Goal: Task Accomplishment & Management: Use online tool/utility

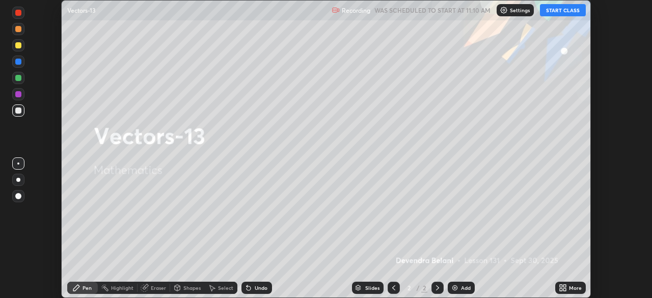
scroll to position [298, 652]
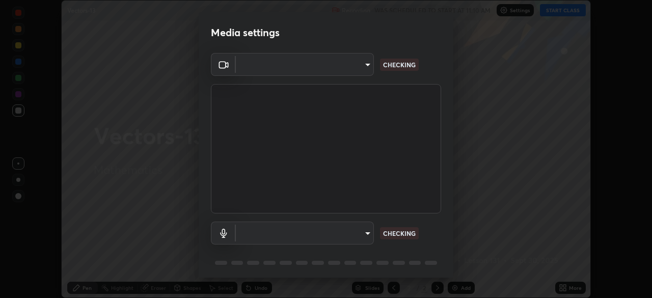
type input "f50aa59c31a81cd63e690f38043470634f0d4dfb3afc2b6e88560fc8d006a56f"
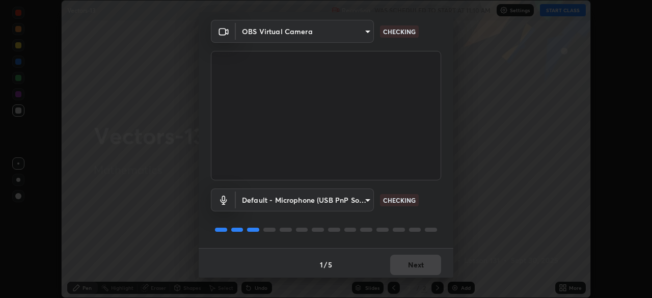
scroll to position [36, 0]
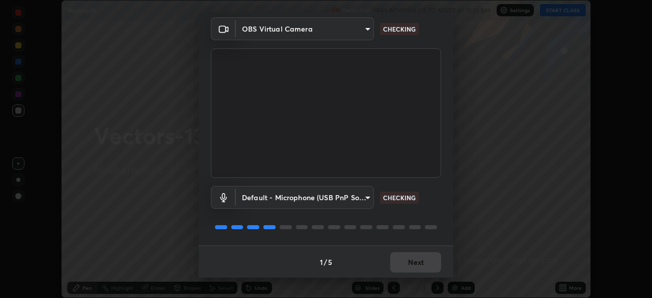
click at [364, 203] on body "Erase all Vectors-13 Recording WAS SCHEDULED TO START AT 11:10 AM Settings STAR…" at bounding box center [326, 149] width 652 height 298
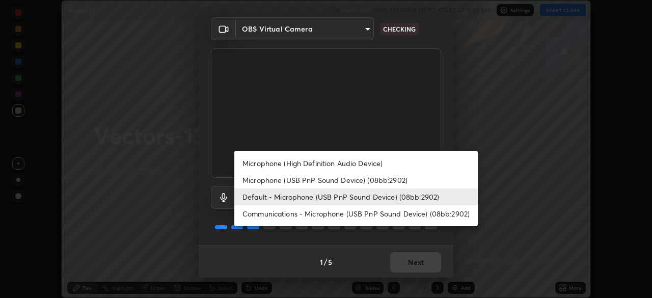
click at [356, 218] on li "Communications - Microphone (USB PnP Sound Device) (08bb:2902)" at bounding box center [356, 213] width 244 height 17
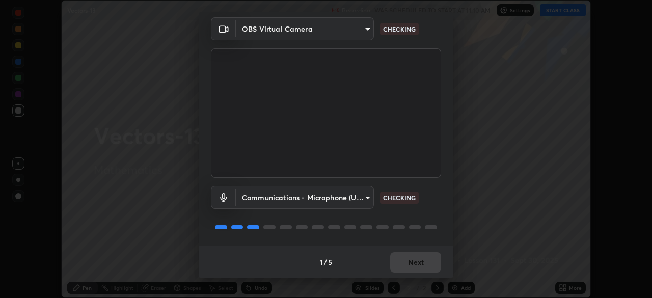
click at [364, 200] on body "Erase all Vectors-13 Recording WAS SCHEDULED TO START AT 11:10 AM Settings STAR…" at bounding box center [326, 149] width 652 height 298
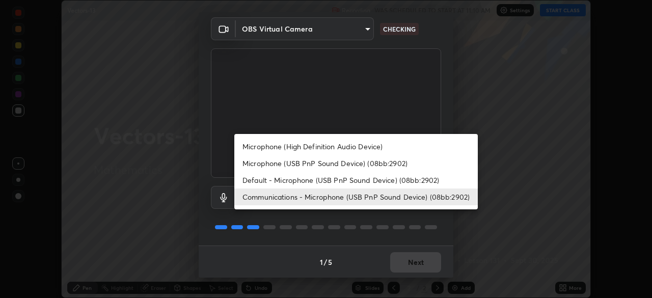
click at [352, 164] on li "Microphone (USB PnP Sound Device) (08bb:2902)" at bounding box center [356, 163] width 244 height 17
type input "b09d853f8b872594d9b48bab0b1f79f4e6882331f846fd2ecf8ee502237e2820"
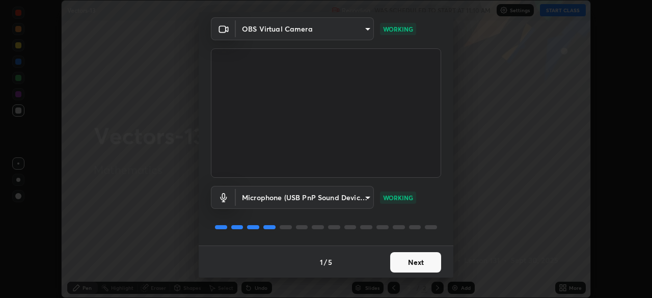
click at [418, 263] on button "Next" at bounding box center [415, 262] width 51 height 20
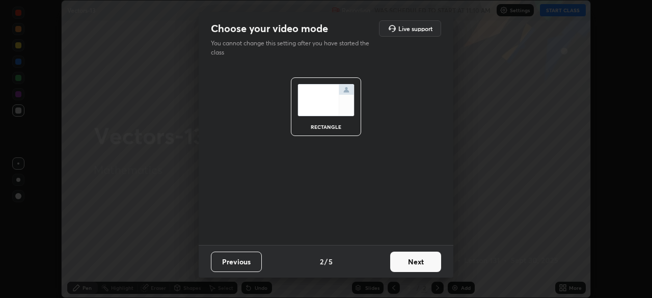
click at [421, 264] on button "Next" at bounding box center [415, 262] width 51 height 20
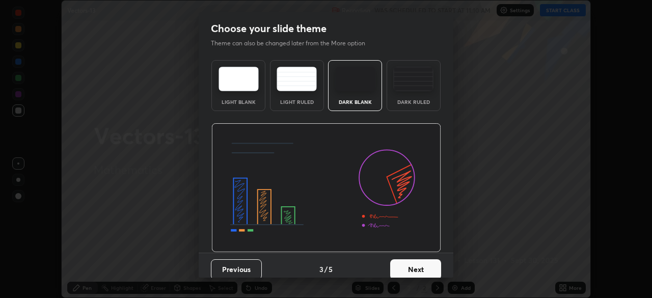
click at [423, 271] on button "Next" at bounding box center [415, 269] width 51 height 20
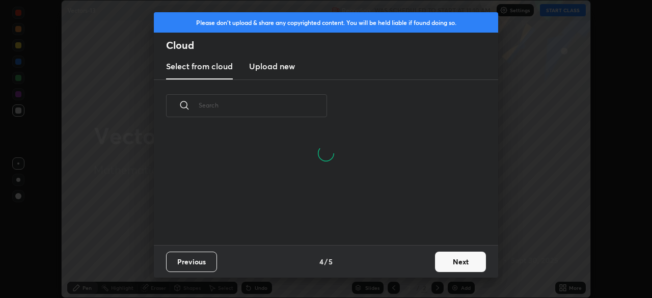
click at [454, 264] on button "Next" at bounding box center [460, 262] width 51 height 20
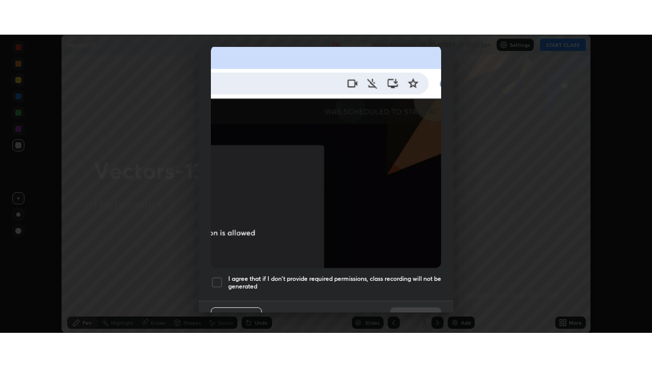
scroll to position [244, 0]
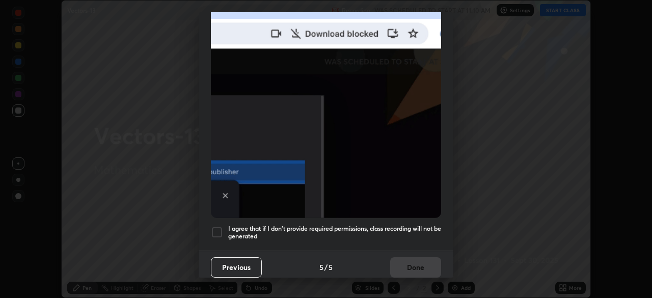
click at [220, 228] on div at bounding box center [217, 232] width 12 height 12
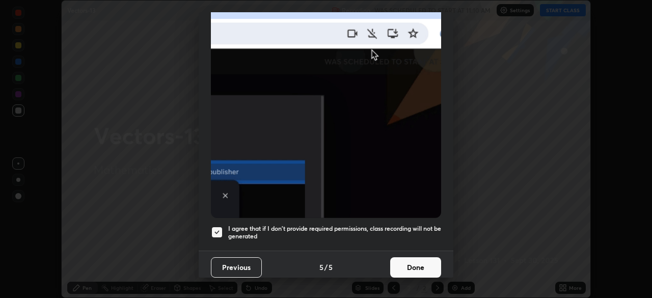
click at [405, 265] on button "Done" at bounding box center [415, 267] width 51 height 20
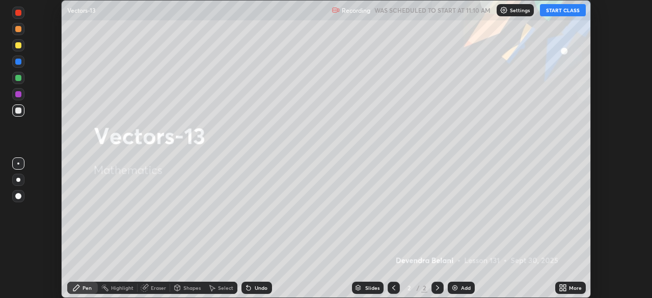
click at [570, 13] on button "START CLASS" at bounding box center [563, 10] width 46 height 12
click at [457, 286] on img at bounding box center [455, 288] width 8 height 8
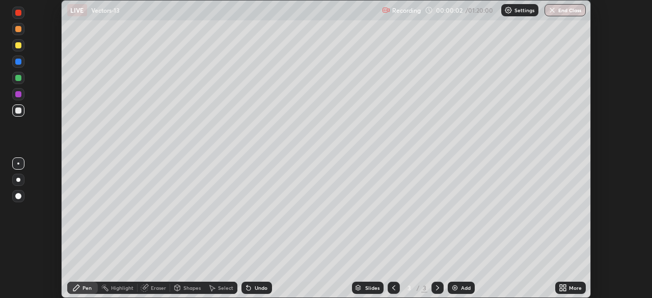
click at [562, 291] on icon at bounding box center [561, 289] width 3 height 3
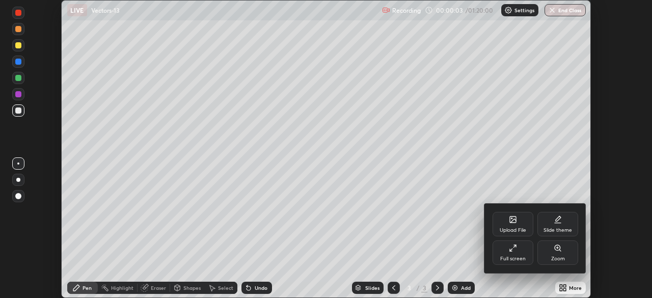
click at [520, 254] on div "Full screen" at bounding box center [513, 253] width 41 height 24
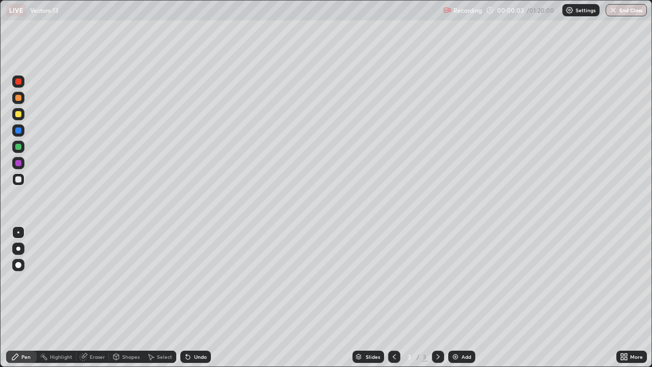
scroll to position [367, 652]
click at [19, 117] on div at bounding box center [18, 114] width 6 height 6
click at [194, 298] on div "Undo" at bounding box center [200, 356] width 13 height 5
click at [197, 298] on div "Undo" at bounding box center [200, 356] width 13 height 5
click at [201, 298] on div "Undo" at bounding box center [200, 356] width 13 height 5
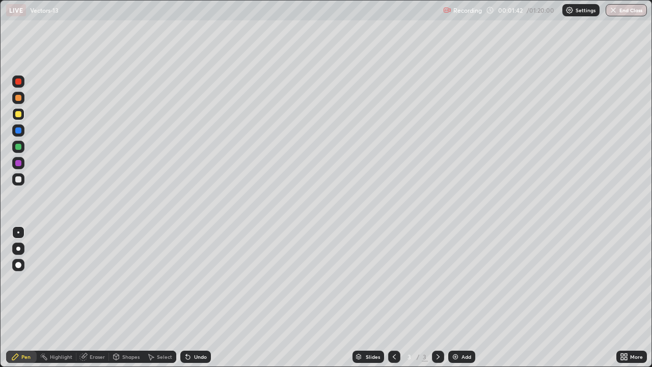
click at [205, 298] on div "Undo" at bounding box center [200, 356] width 13 height 5
click at [195, 298] on div "Undo" at bounding box center [195, 357] width 31 height 12
click at [200, 298] on div "Undo" at bounding box center [200, 356] width 13 height 5
click at [17, 183] on div at bounding box center [18, 179] width 12 height 12
click at [186, 298] on icon at bounding box center [186, 354] width 1 height 1
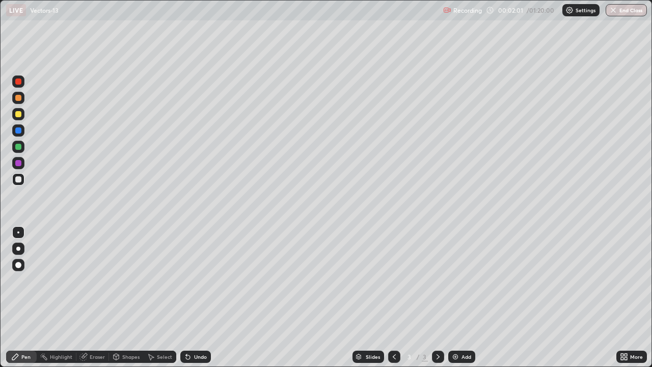
click at [186, 298] on icon at bounding box center [186, 354] width 1 height 1
click at [195, 298] on div "Undo" at bounding box center [195, 357] width 31 height 12
click at [192, 298] on div "Undo" at bounding box center [195, 357] width 31 height 12
click at [186, 298] on icon at bounding box center [186, 354] width 1 height 1
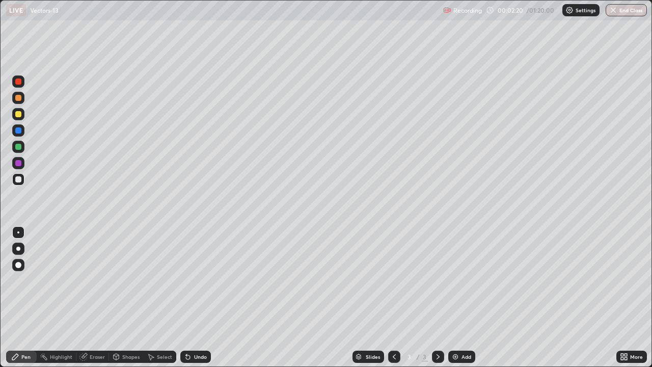
click at [186, 298] on icon at bounding box center [186, 354] width 1 height 1
click at [185, 298] on div "Undo" at bounding box center [195, 357] width 31 height 12
click at [183, 298] on div "Undo" at bounding box center [195, 357] width 31 height 12
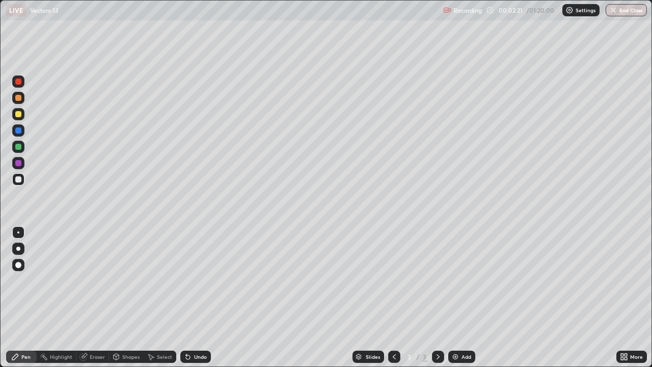
click at [183, 298] on div "Undo" at bounding box center [195, 357] width 31 height 12
click at [182, 298] on div "Undo" at bounding box center [195, 357] width 31 height 12
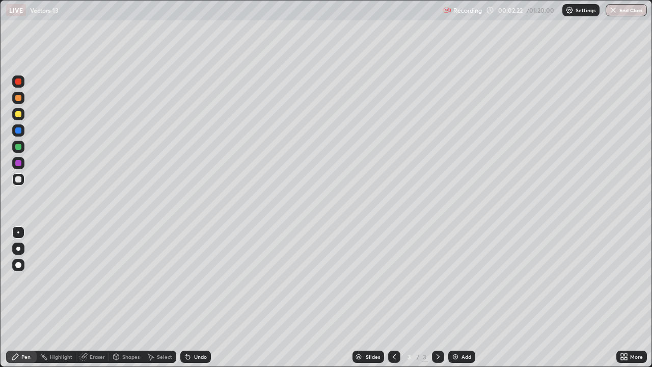
click at [182, 298] on div "Undo" at bounding box center [195, 357] width 31 height 12
click at [181, 298] on div "Undo" at bounding box center [195, 357] width 31 height 12
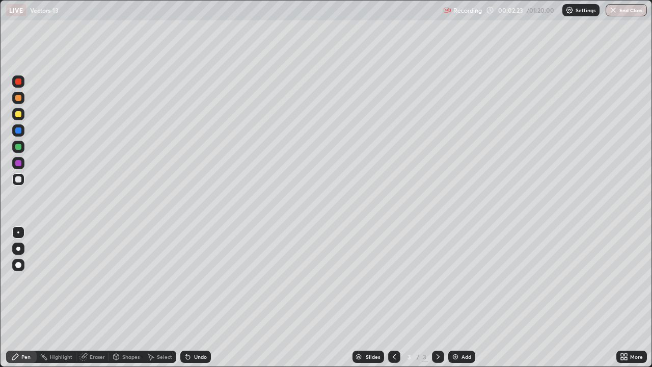
click at [181, 298] on div "Undo" at bounding box center [195, 357] width 31 height 12
click at [186, 298] on icon at bounding box center [186, 354] width 1 height 1
click at [184, 298] on icon at bounding box center [188, 357] width 8 height 8
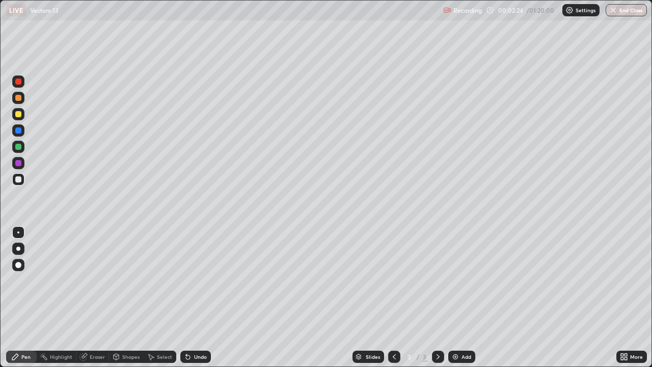
click at [184, 298] on icon at bounding box center [188, 357] width 8 height 8
click at [195, 298] on div "Undo" at bounding box center [195, 357] width 31 height 12
click at [195, 298] on div "Undo" at bounding box center [200, 356] width 13 height 5
click at [199, 298] on div "Undo" at bounding box center [200, 356] width 13 height 5
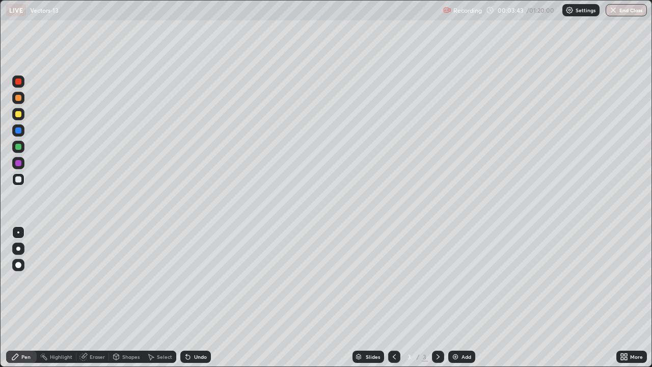
click at [201, 298] on div "Undo" at bounding box center [200, 356] width 13 height 5
click at [17, 150] on div at bounding box center [18, 147] width 12 height 12
click at [18, 179] on div at bounding box center [18, 179] width 6 height 6
click at [19, 115] on div at bounding box center [18, 114] width 6 height 6
click at [437, 298] on icon at bounding box center [438, 357] width 8 height 8
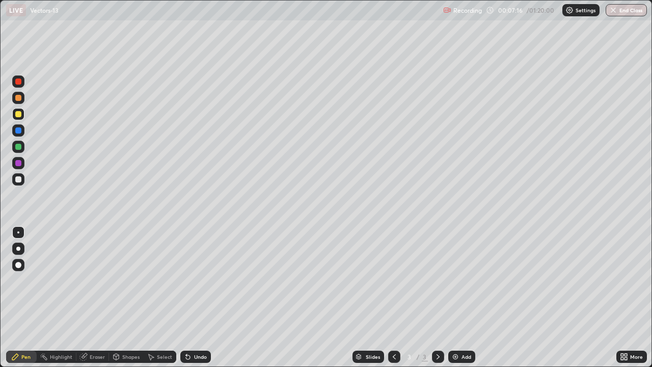
click at [456, 298] on img at bounding box center [455, 357] width 8 height 8
click at [200, 298] on div "Undo" at bounding box center [200, 356] width 13 height 5
click at [18, 180] on div at bounding box center [18, 179] width 6 height 6
click at [198, 298] on div "Undo" at bounding box center [200, 356] width 13 height 5
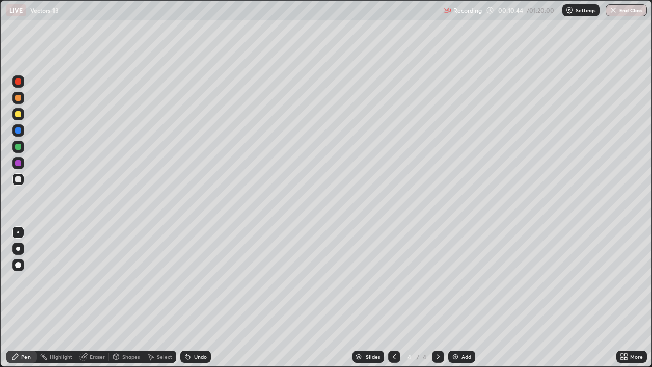
click at [18, 149] on div at bounding box center [18, 147] width 6 height 6
click at [458, 298] on img at bounding box center [455, 357] width 8 height 8
click at [17, 115] on div at bounding box center [18, 114] width 6 height 6
click at [200, 298] on div "Undo" at bounding box center [200, 356] width 13 height 5
click at [195, 298] on div "Undo" at bounding box center [200, 356] width 13 height 5
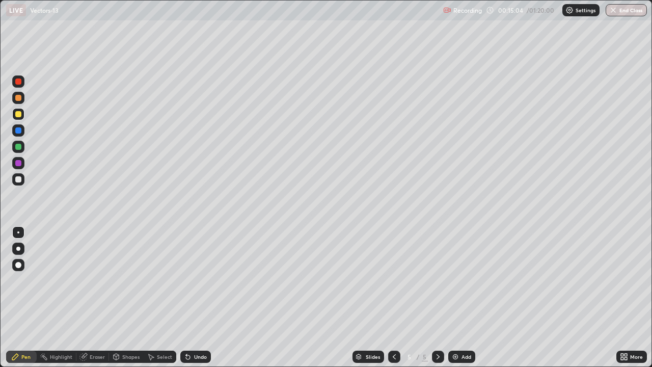
click at [194, 298] on div "Undo" at bounding box center [200, 356] width 13 height 5
click at [194, 298] on div "Undo" at bounding box center [195, 357] width 31 height 12
click at [194, 298] on div "Undo" at bounding box center [200, 356] width 13 height 5
click at [197, 298] on div "Undo" at bounding box center [200, 356] width 13 height 5
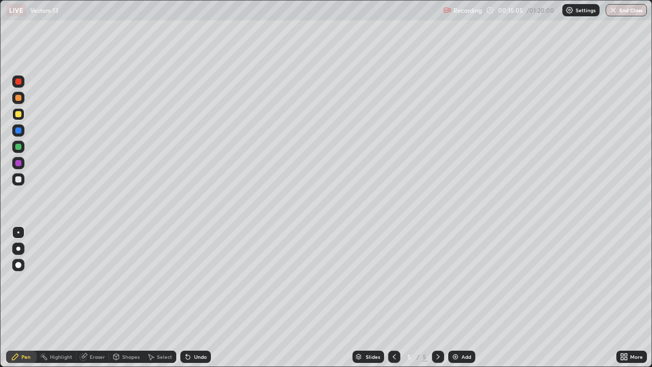
click at [195, 298] on div "Undo" at bounding box center [200, 356] width 13 height 5
click at [19, 116] on div at bounding box center [18, 114] width 6 height 6
click at [18, 100] on div at bounding box center [18, 98] width 6 height 6
click at [17, 174] on div at bounding box center [18, 179] width 12 height 12
click at [455, 298] on img at bounding box center [455, 357] width 8 height 8
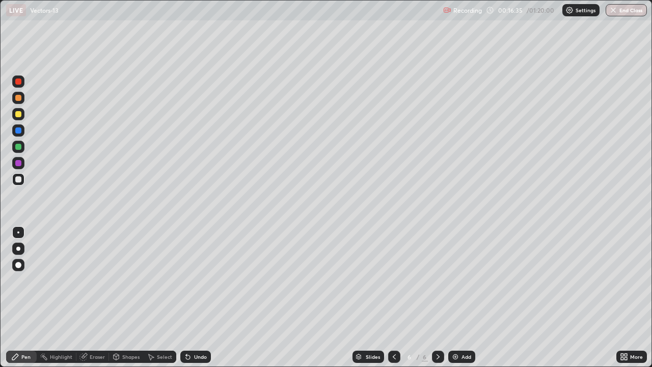
click at [203, 298] on div "Undo" at bounding box center [195, 357] width 31 height 12
click at [197, 298] on div "Undo" at bounding box center [200, 356] width 13 height 5
click at [16, 179] on div at bounding box center [18, 179] width 6 height 6
click at [18, 113] on div at bounding box center [18, 114] width 6 height 6
click at [195, 298] on div "Undo" at bounding box center [200, 356] width 13 height 5
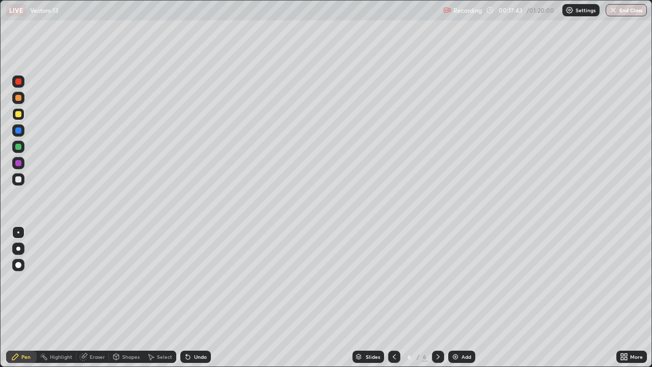
click at [195, 298] on div "Undo" at bounding box center [195, 357] width 31 height 12
click at [192, 298] on div "Undo" at bounding box center [195, 357] width 31 height 12
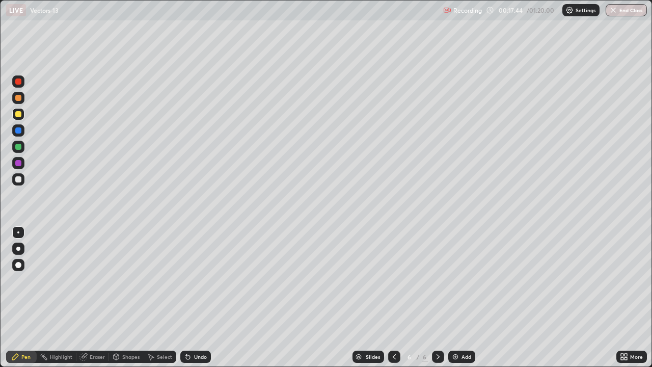
click at [192, 298] on div "Undo" at bounding box center [195, 357] width 31 height 12
click at [186, 298] on icon at bounding box center [186, 354] width 1 height 1
click at [194, 298] on div "Undo" at bounding box center [200, 356] width 13 height 5
click at [194, 298] on div "Undo" at bounding box center [195, 357] width 31 height 12
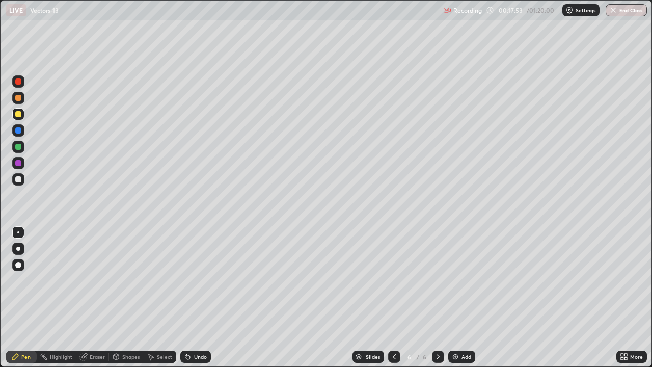
click at [191, 298] on div "Undo" at bounding box center [195, 357] width 31 height 12
click at [20, 95] on div at bounding box center [18, 98] width 6 height 6
click at [202, 298] on div "Undo" at bounding box center [200, 356] width 13 height 5
click at [195, 298] on div "Undo" at bounding box center [195, 357] width 31 height 12
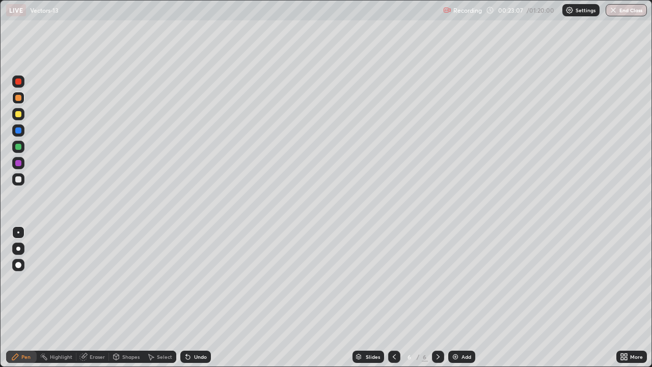
click at [17, 116] on div at bounding box center [18, 114] width 6 height 6
click at [16, 148] on div at bounding box center [18, 147] width 6 height 6
click at [458, 298] on img at bounding box center [455, 357] width 8 height 8
click at [18, 183] on div at bounding box center [18, 179] width 12 height 12
click at [18, 99] on div at bounding box center [18, 98] width 6 height 6
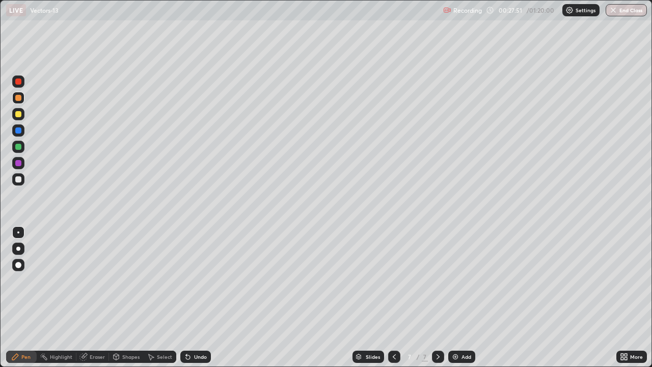
click at [194, 298] on div "Undo" at bounding box center [200, 356] width 13 height 5
click at [196, 298] on div "Undo" at bounding box center [200, 356] width 13 height 5
click at [202, 298] on div "Undo" at bounding box center [200, 356] width 13 height 5
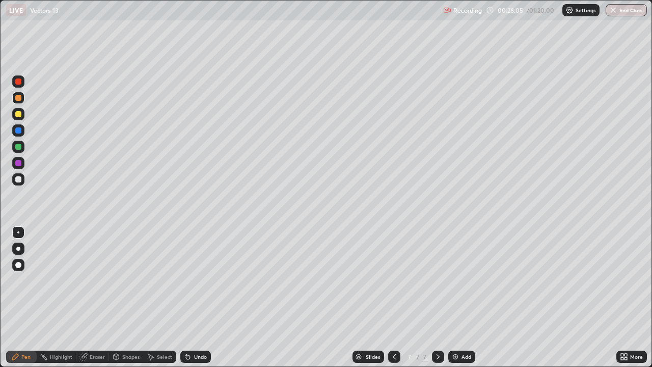
click at [197, 298] on div "Undo" at bounding box center [200, 356] width 13 height 5
click at [193, 298] on div "Undo" at bounding box center [195, 357] width 31 height 12
click at [17, 116] on div at bounding box center [18, 114] width 6 height 6
click at [464, 298] on div "Add" at bounding box center [467, 356] width 10 height 5
click at [17, 164] on div at bounding box center [18, 163] width 6 height 6
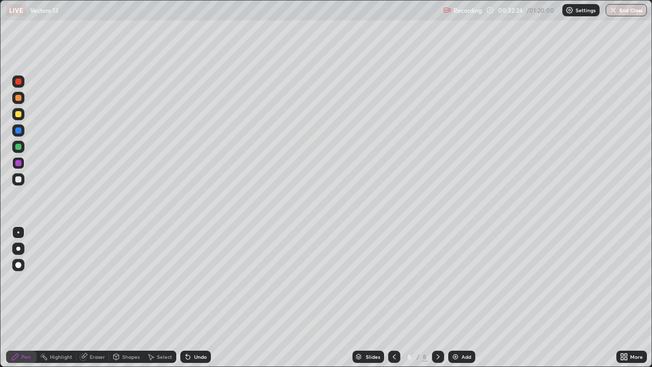
click at [18, 117] on div at bounding box center [18, 114] width 6 height 6
click at [19, 148] on div at bounding box center [18, 147] width 6 height 6
click at [195, 298] on div "Undo" at bounding box center [200, 356] width 13 height 5
click at [195, 298] on div "Undo" at bounding box center [195, 357] width 31 height 12
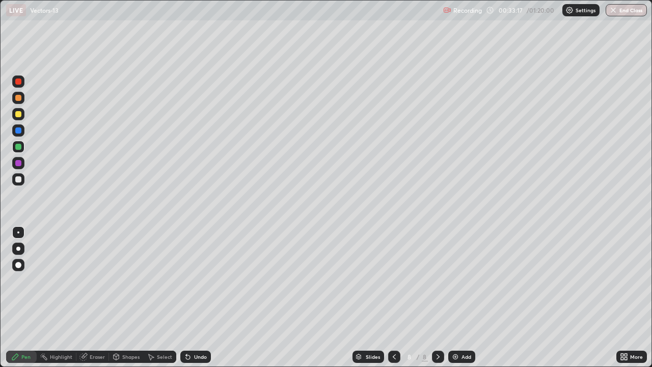
click at [192, 298] on div "Undo" at bounding box center [195, 357] width 31 height 12
click at [189, 298] on icon at bounding box center [188, 357] width 8 height 8
click at [17, 169] on div at bounding box center [18, 163] width 12 height 12
click at [101, 298] on div "Eraser" at bounding box center [97, 356] width 15 height 5
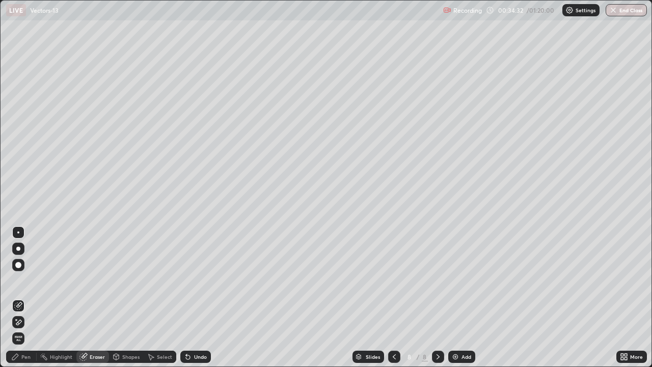
click at [28, 298] on div "Pen" at bounding box center [21, 357] width 31 height 12
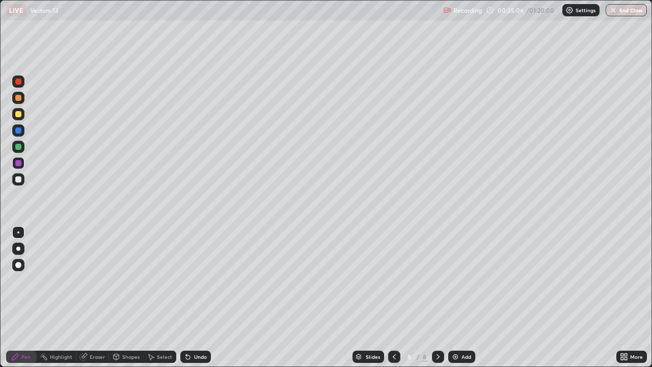
click at [13, 179] on div at bounding box center [18, 179] width 12 height 12
click at [19, 117] on div at bounding box center [18, 114] width 6 height 6
click at [455, 298] on img at bounding box center [455, 357] width 8 height 8
click at [17, 97] on div at bounding box center [18, 98] width 6 height 6
click at [18, 115] on div at bounding box center [18, 114] width 6 height 6
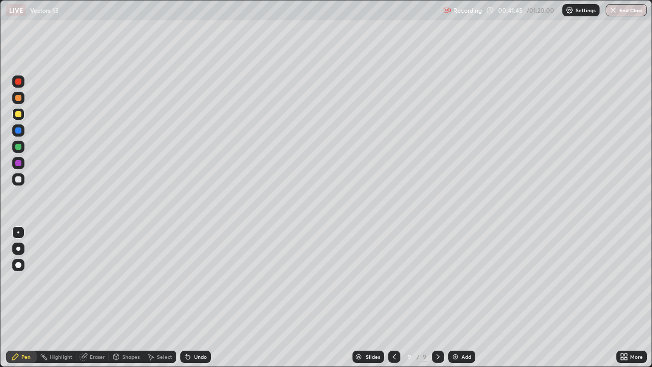
click at [20, 145] on div at bounding box center [18, 147] width 6 height 6
click at [202, 298] on div "Undo" at bounding box center [200, 356] width 13 height 5
click at [201, 298] on div "Undo" at bounding box center [195, 357] width 31 height 12
click at [18, 115] on div at bounding box center [18, 114] width 6 height 6
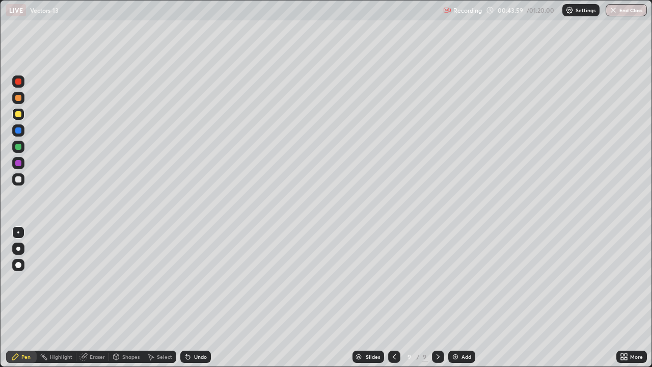
click at [456, 298] on img at bounding box center [455, 357] width 8 height 8
click at [201, 298] on div "Undo" at bounding box center [200, 356] width 13 height 5
click at [203, 298] on div "Undo" at bounding box center [200, 356] width 13 height 5
click at [18, 181] on div at bounding box center [18, 179] width 6 height 6
click at [20, 149] on div at bounding box center [18, 147] width 6 height 6
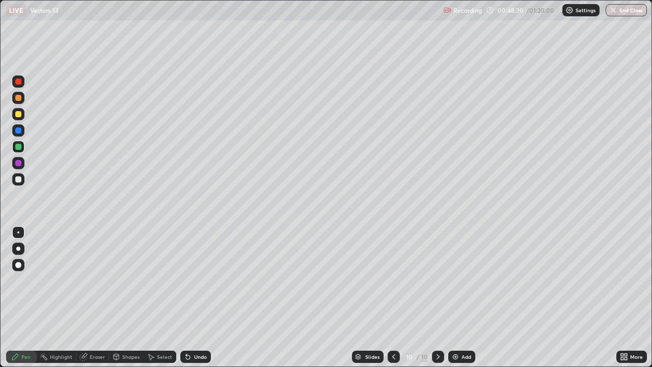
click at [187, 298] on icon at bounding box center [188, 357] width 4 height 4
click at [205, 298] on div "Undo" at bounding box center [195, 357] width 31 height 12
click at [201, 298] on div "Undo" at bounding box center [195, 357] width 31 height 12
click at [203, 298] on div "Undo" at bounding box center [200, 356] width 13 height 5
click at [206, 298] on div "Undo" at bounding box center [195, 357] width 31 height 12
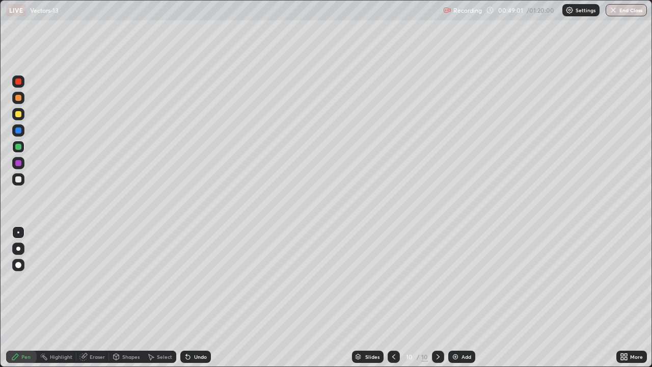
click at [206, 298] on div "Undo" at bounding box center [195, 357] width 31 height 12
click at [207, 298] on div "Undo" at bounding box center [195, 357] width 31 height 12
click at [208, 298] on div "Undo" at bounding box center [195, 357] width 31 height 12
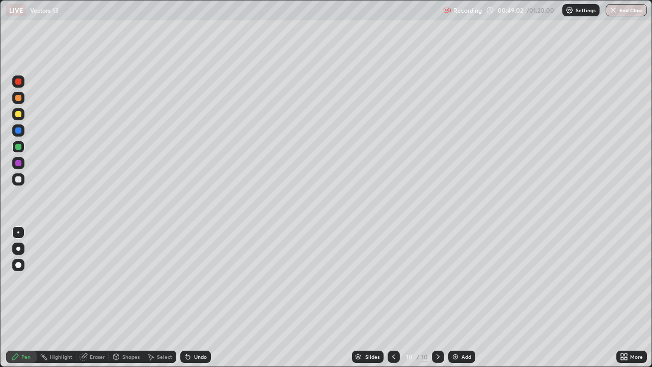
click at [206, 298] on div "Undo" at bounding box center [195, 357] width 31 height 12
click at [203, 298] on div "Undo" at bounding box center [195, 357] width 31 height 12
click at [199, 298] on div "Undo" at bounding box center [200, 356] width 13 height 5
click at [197, 298] on div "Undo" at bounding box center [200, 356] width 13 height 5
click at [196, 298] on div "Undo" at bounding box center [200, 356] width 13 height 5
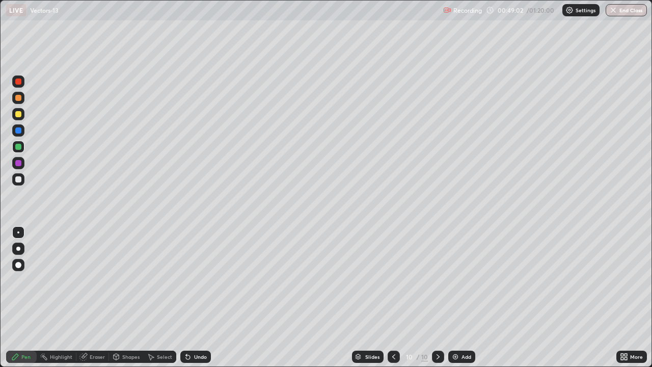
click at [196, 298] on div "Undo" at bounding box center [200, 356] width 13 height 5
click at [195, 298] on div "Undo" at bounding box center [200, 356] width 13 height 5
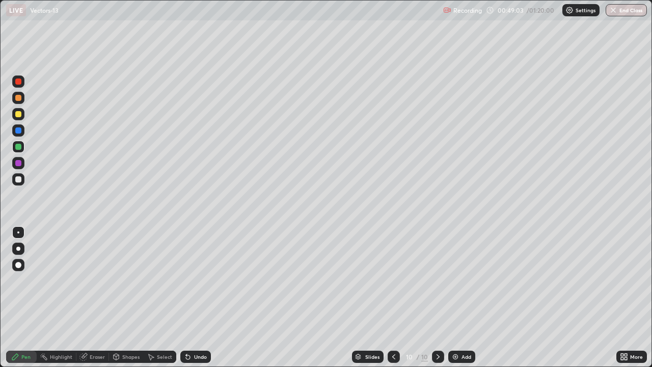
click at [197, 298] on div "Undo" at bounding box center [200, 356] width 13 height 5
click at [195, 298] on div "Undo" at bounding box center [200, 356] width 13 height 5
click at [196, 298] on div "Undo" at bounding box center [200, 356] width 13 height 5
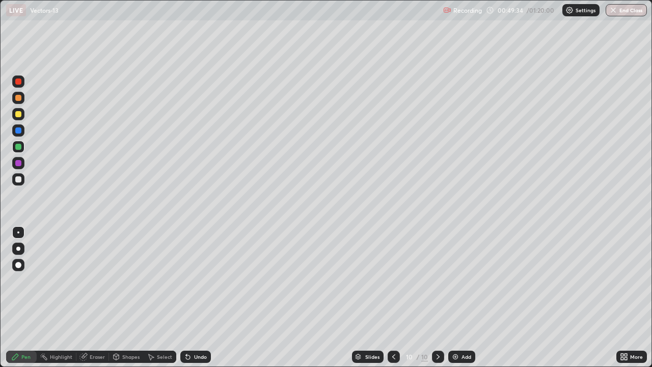
click at [18, 115] on div at bounding box center [18, 114] width 6 height 6
click at [166, 298] on div "Select" at bounding box center [164, 356] width 15 height 5
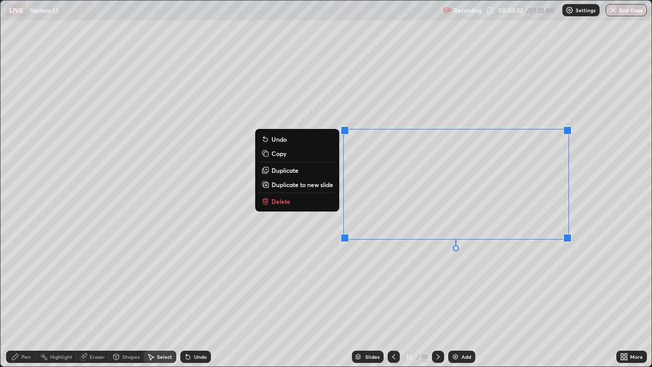
click at [319, 205] on button "Delete" at bounding box center [297, 201] width 76 height 12
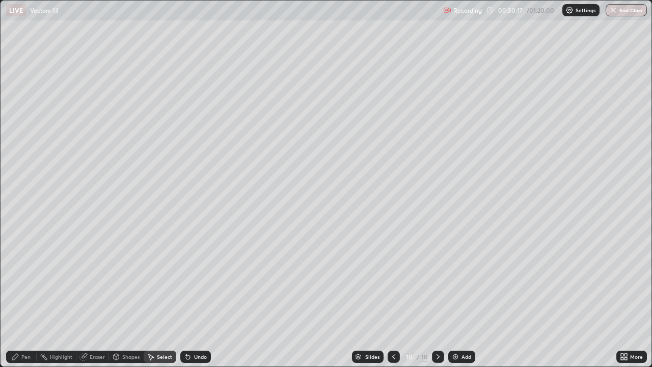
click at [22, 298] on div "Pen" at bounding box center [25, 356] width 9 height 5
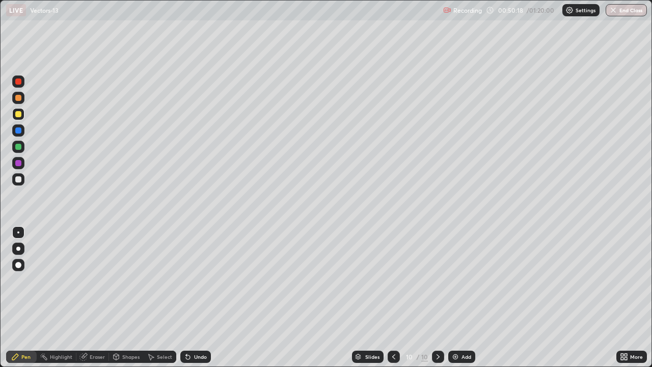
click at [18, 97] on div at bounding box center [18, 98] width 6 height 6
click at [437, 298] on icon at bounding box center [438, 357] width 8 height 8
click at [460, 298] on div "Add" at bounding box center [461, 357] width 27 height 12
click at [391, 298] on icon at bounding box center [394, 357] width 8 height 8
click at [437, 298] on icon at bounding box center [438, 357] width 8 height 8
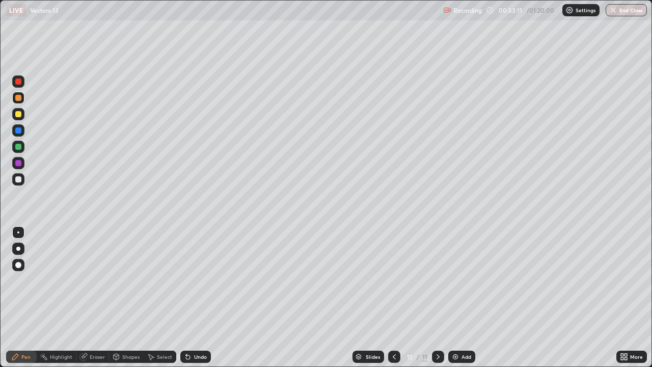
click at [200, 298] on div "Undo" at bounding box center [200, 356] width 13 height 5
click at [218, 298] on div "Slides 11 / 11 Add" at bounding box center [414, 357] width 406 height 20
click at [204, 298] on div "Undo" at bounding box center [200, 356] width 13 height 5
click at [192, 298] on div "Undo" at bounding box center [195, 357] width 31 height 12
click at [191, 298] on div "Undo" at bounding box center [195, 357] width 31 height 12
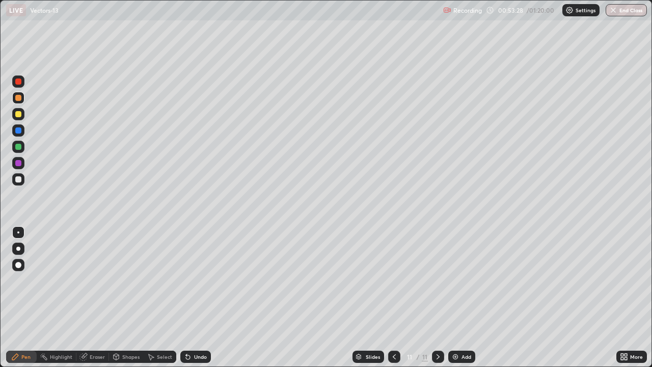
click at [190, 298] on div "Undo" at bounding box center [195, 357] width 31 height 12
click at [195, 298] on div "Undo" at bounding box center [195, 357] width 31 height 12
click at [187, 298] on icon at bounding box center [188, 357] width 4 height 4
click at [196, 298] on div "Undo" at bounding box center [200, 356] width 13 height 5
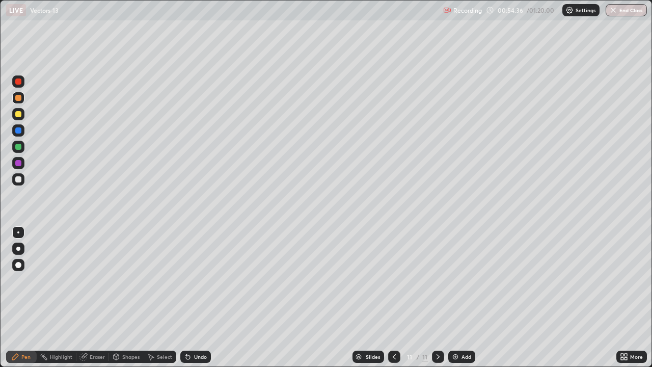
click at [194, 298] on div "Undo" at bounding box center [200, 356] width 13 height 5
click at [190, 298] on icon at bounding box center [188, 357] width 8 height 8
click at [192, 298] on div "Undo" at bounding box center [195, 357] width 31 height 12
click at [191, 298] on div "Undo" at bounding box center [195, 357] width 31 height 12
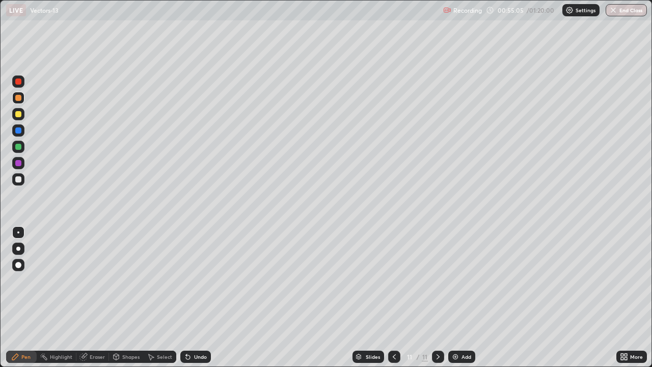
click at [191, 298] on div "Undo" at bounding box center [195, 357] width 31 height 12
click at [194, 298] on div "Undo" at bounding box center [200, 356] width 13 height 5
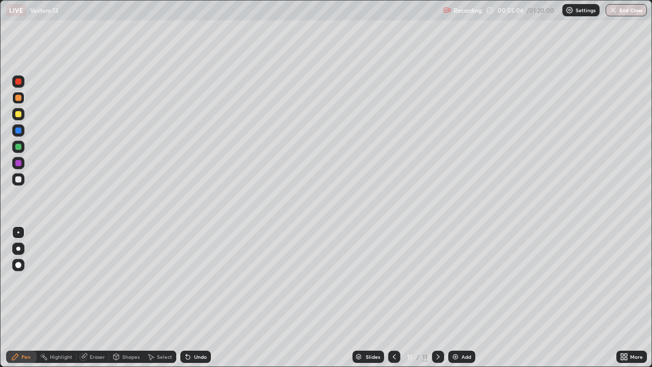
click at [194, 298] on div "Undo" at bounding box center [200, 356] width 13 height 5
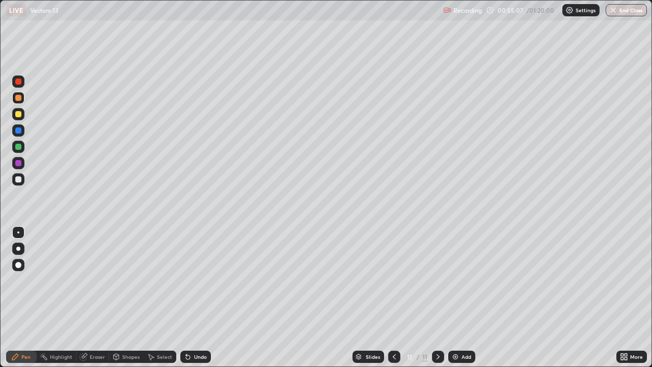
click at [194, 298] on div "Undo" at bounding box center [200, 356] width 13 height 5
click at [191, 298] on div "Undo" at bounding box center [195, 357] width 31 height 12
click at [20, 114] on div at bounding box center [18, 114] width 6 height 6
click at [197, 298] on div "Undo" at bounding box center [195, 357] width 31 height 12
click at [199, 298] on div "Undo" at bounding box center [195, 357] width 31 height 12
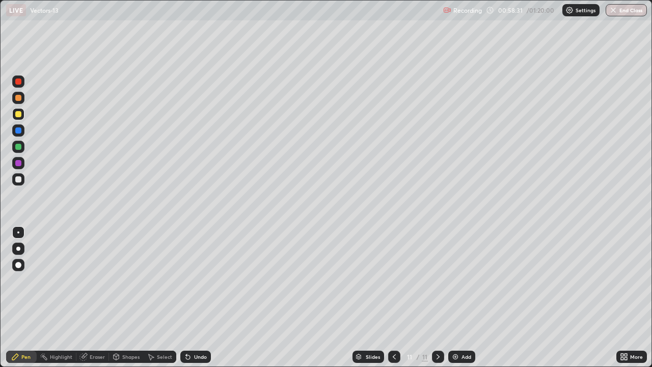
click at [198, 298] on div "Undo" at bounding box center [200, 356] width 13 height 5
click at [197, 298] on div "Undo" at bounding box center [200, 356] width 13 height 5
click at [200, 298] on div "Undo" at bounding box center [200, 356] width 13 height 5
click at [197, 298] on div "Undo" at bounding box center [195, 357] width 31 height 12
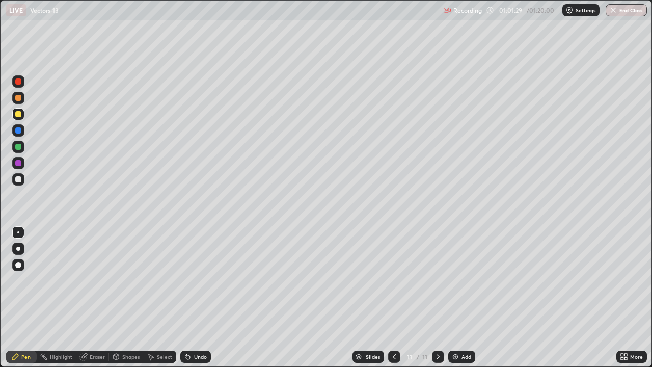
click at [17, 99] on div at bounding box center [18, 98] width 6 height 6
click at [454, 298] on img at bounding box center [455, 357] width 8 height 8
click at [196, 298] on div "Undo" at bounding box center [200, 356] width 13 height 5
click at [194, 298] on div "Undo" at bounding box center [200, 356] width 13 height 5
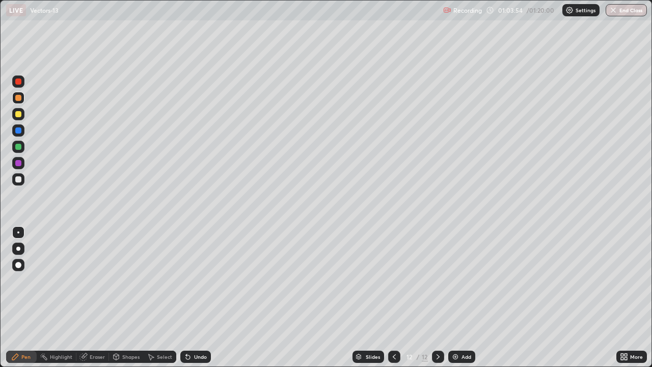
click at [194, 298] on div "Undo" at bounding box center [200, 356] width 13 height 5
click at [17, 115] on div at bounding box center [18, 114] width 6 height 6
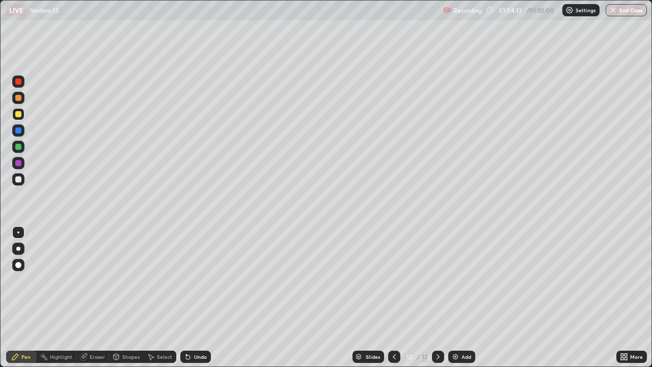
click at [18, 86] on div at bounding box center [18, 81] width 12 height 12
click at [201, 298] on div "Undo" at bounding box center [200, 356] width 13 height 5
click at [199, 298] on div "Undo" at bounding box center [200, 356] width 13 height 5
click at [199, 298] on div "Undo" at bounding box center [195, 357] width 31 height 12
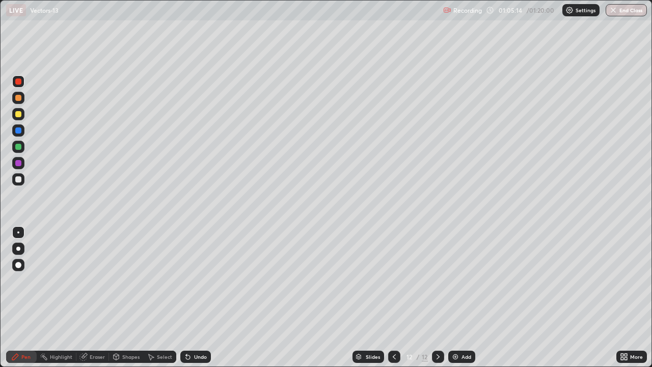
click at [196, 298] on div "Undo" at bounding box center [195, 357] width 31 height 12
click at [194, 298] on div "Undo" at bounding box center [195, 357] width 31 height 12
click at [17, 168] on div at bounding box center [18, 163] width 12 height 12
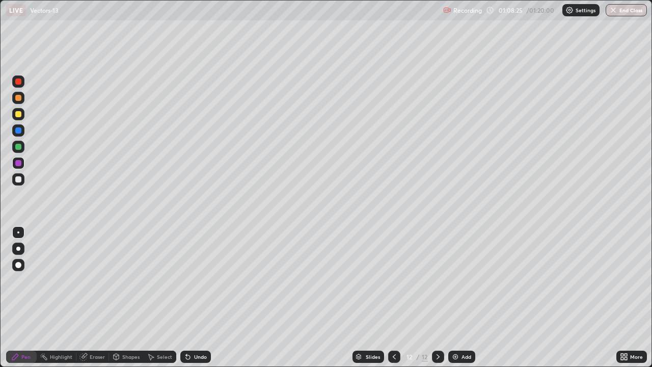
click at [467, 298] on div "Add" at bounding box center [461, 357] width 27 height 12
click at [18, 118] on div at bounding box center [18, 114] width 12 height 12
click at [18, 183] on div at bounding box center [18, 179] width 12 height 12
click at [190, 298] on icon at bounding box center [188, 357] width 8 height 8
click at [197, 298] on div "Undo" at bounding box center [200, 356] width 13 height 5
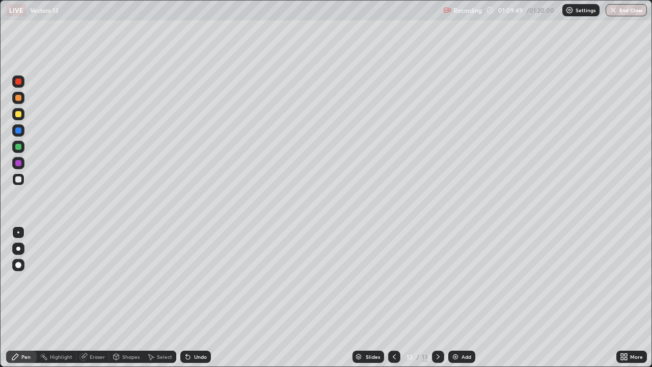
click at [199, 298] on div "Undo" at bounding box center [200, 356] width 13 height 5
click at [203, 298] on div "Undo" at bounding box center [195, 357] width 31 height 12
click at [205, 298] on div "Undo" at bounding box center [195, 357] width 31 height 12
click at [208, 298] on div "Undo" at bounding box center [195, 357] width 31 height 12
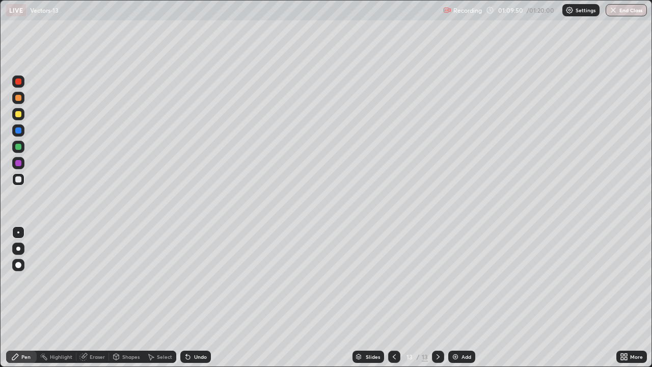
click at [209, 298] on div "Undo" at bounding box center [195, 357] width 31 height 12
click at [205, 298] on div "Undo" at bounding box center [200, 356] width 13 height 5
click at [200, 298] on div "Undo" at bounding box center [200, 356] width 13 height 5
click at [203, 298] on div "Undo" at bounding box center [200, 356] width 13 height 5
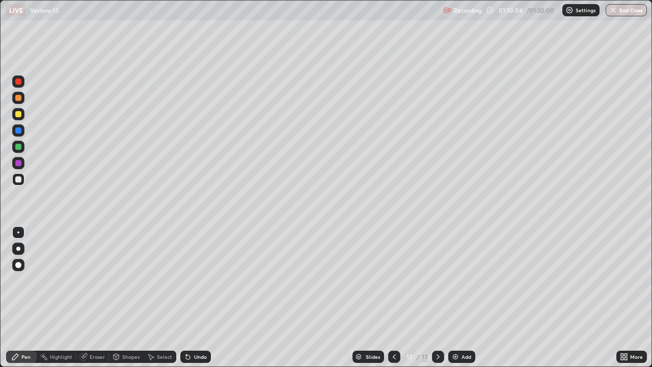
click at [205, 298] on div "Undo" at bounding box center [195, 357] width 31 height 12
click at [207, 298] on div "Undo" at bounding box center [195, 357] width 31 height 12
click at [208, 298] on div "Undo" at bounding box center [195, 357] width 31 height 12
click at [22, 149] on div at bounding box center [18, 147] width 12 height 12
click at [204, 298] on div "Undo" at bounding box center [195, 357] width 31 height 12
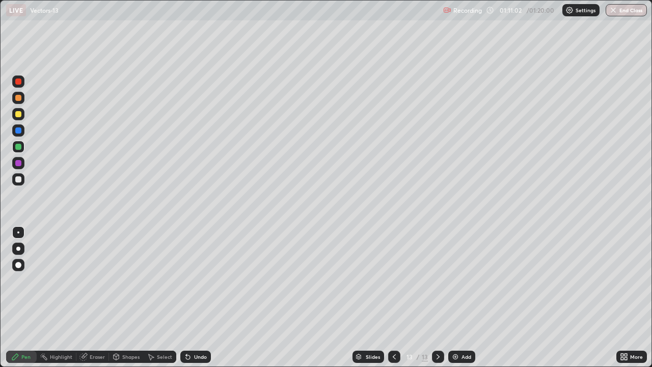
click at [203, 298] on div "Undo" at bounding box center [195, 357] width 31 height 12
click at [201, 298] on div "Undo" at bounding box center [200, 356] width 13 height 5
click at [200, 298] on div "Undo" at bounding box center [200, 356] width 13 height 5
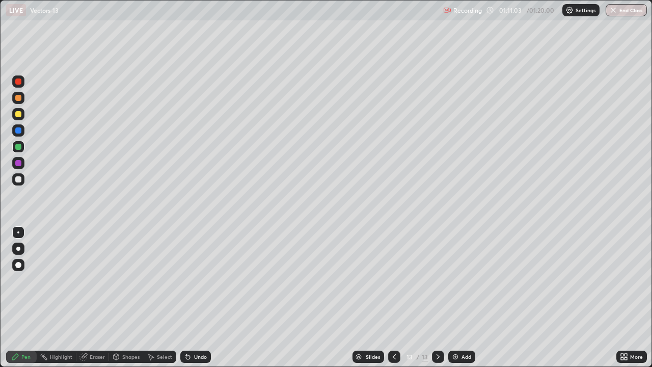
click at [200, 298] on div "Undo" at bounding box center [200, 356] width 13 height 5
click at [199, 298] on div "Undo" at bounding box center [200, 356] width 13 height 5
click at [19, 131] on div at bounding box center [18, 130] width 6 height 6
click at [98, 298] on div "Eraser" at bounding box center [97, 356] width 15 height 5
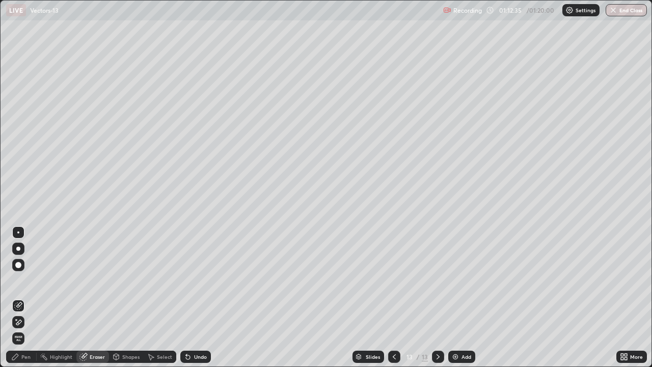
click at [23, 298] on div "Pen" at bounding box center [21, 357] width 31 height 12
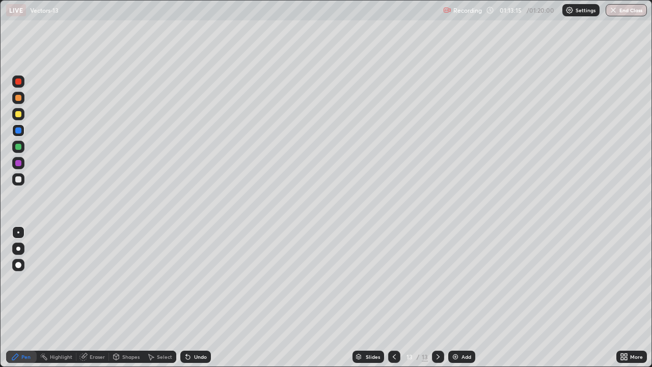
click at [628, 11] on button "End Class" at bounding box center [626, 10] width 41 height 12
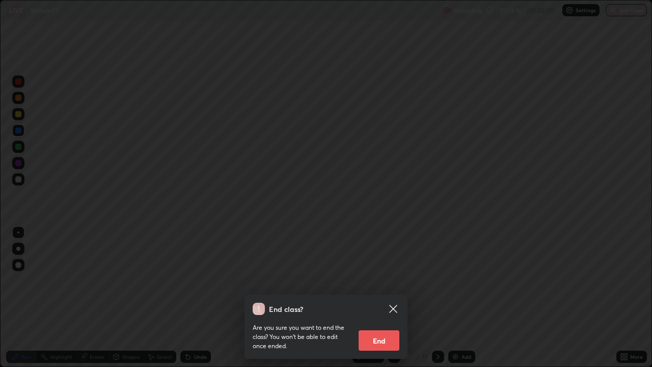
click at [389, 298] on button "End" at bounding box center [379, 340] width 41 height 20
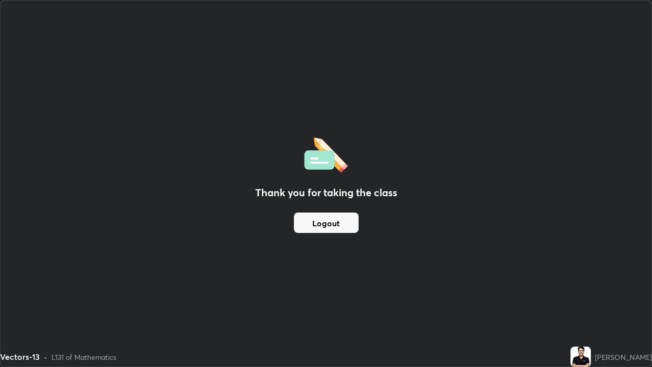
click at [315, 226] on button "Logout" at bounding box center [326, 222] width 65 height 20
